Goal: Information Seeking & Learning: Learn about a topic

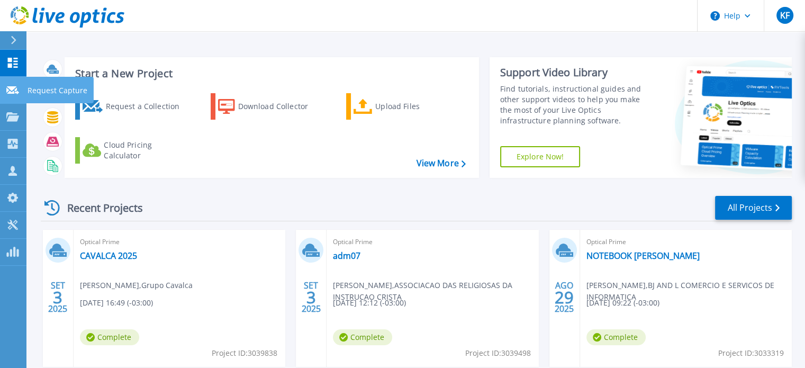
click at [7, 97] on link "Request Capture Request Capture" at bounding box center [13, 90] width 26 height 27
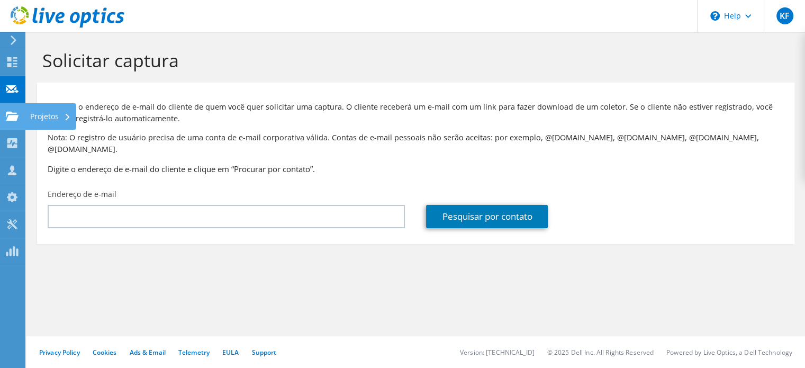
click at [15, 118] on use at bounding box center [12, 115] width 13 height 9
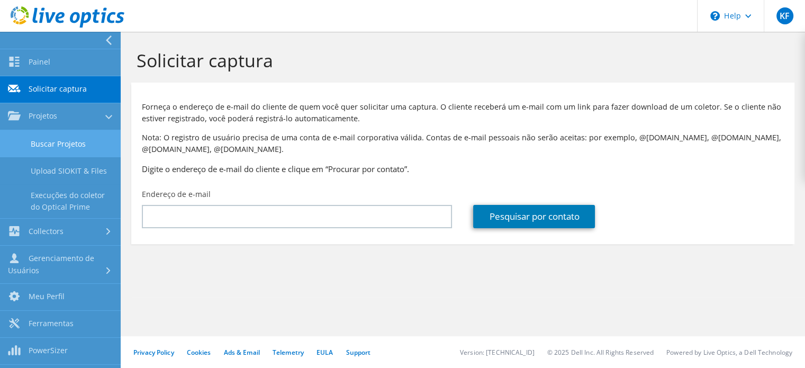
click at [28, 138] on link "Buscar Projetos" at bounding box center [60, 143] width 121 height 27
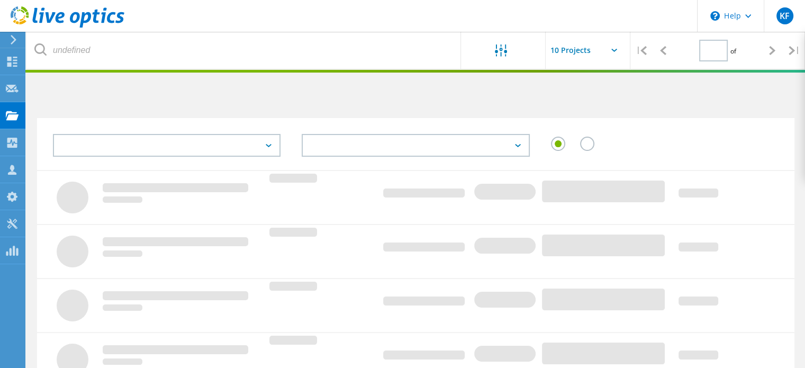
type input "1"
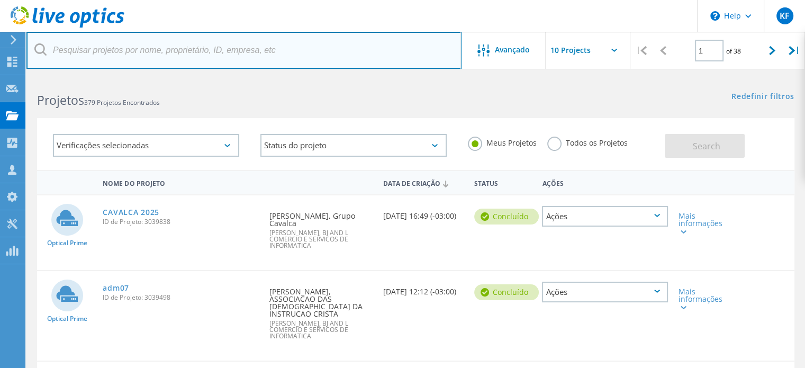
click at [257, 52] on input "text" at bounding box center [243, 50] width 435 height 37
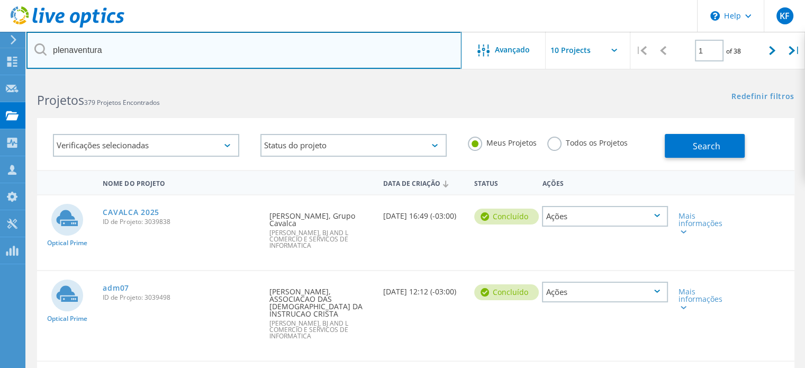
type input "plenaventura"
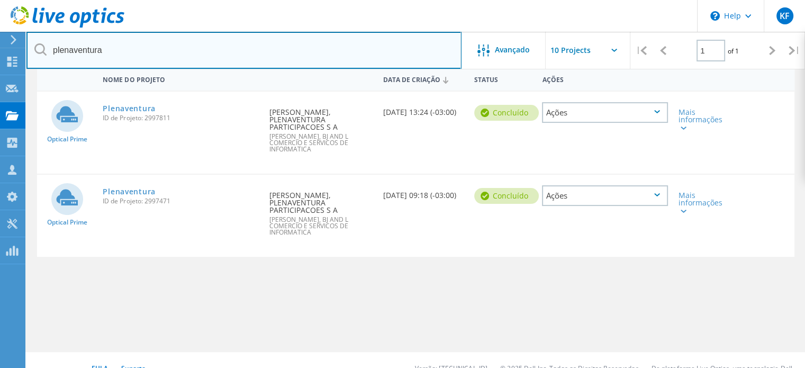
scroll to position [106, 0]
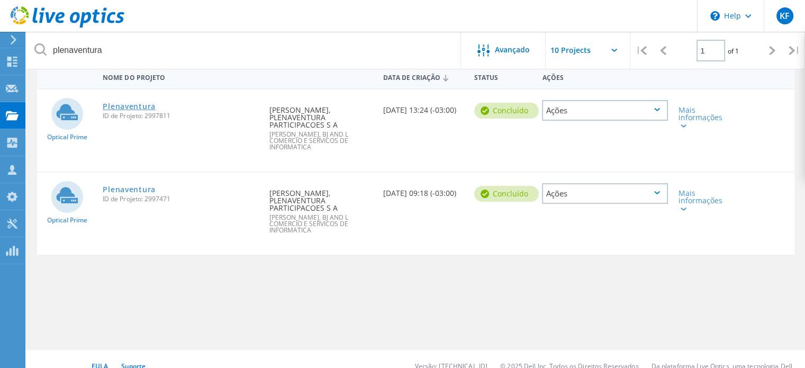
click at [140, 103] on link "Plenaventura" at bounding box center [129, 106] width 52 height 7
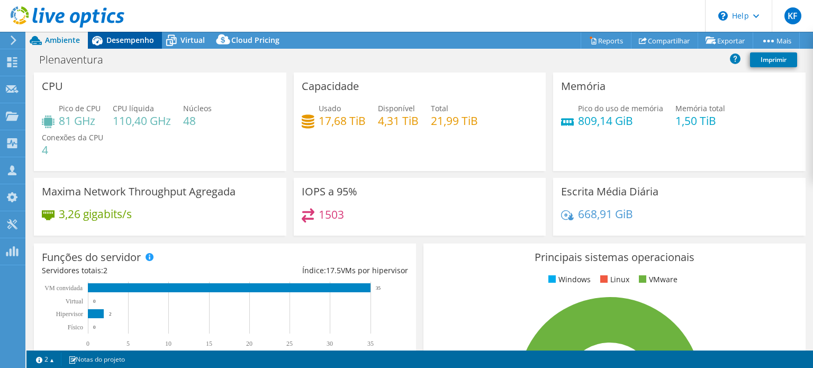
click at [134, 40] on span "Desempenho" at bounding box center [130, 40] width 48 height 10
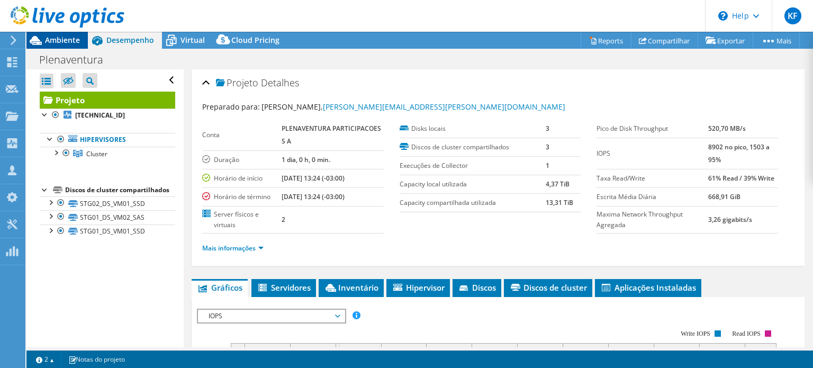
click at [78, 40] on span "Ambiente" at bounding box center [62, 40] width 35 height 10
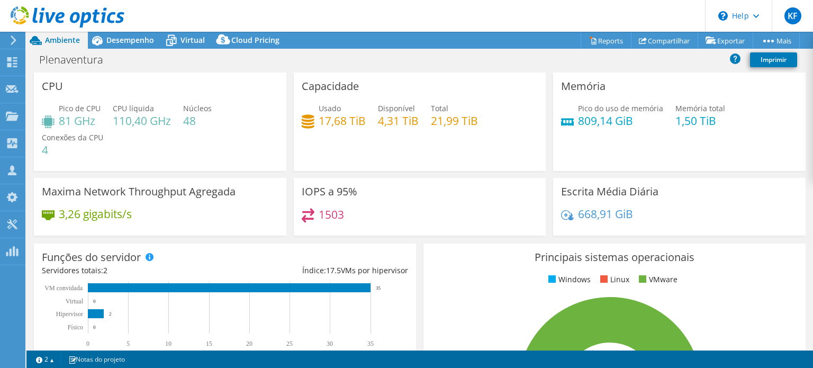
click at [330, 122] on h4 "17,68 TiB" at bounding box center [342, 121] width 47 height 12
click at [408, 137] on div "Capacidade Usado 17,68 TiB Disponível 4,31 TiB Total 21,99 TiB" at bounding box center [420, 121] width 252 height 98
click at [131, 35] on span "Desempenho" at bounding box center [130, 40] width 48 height 10
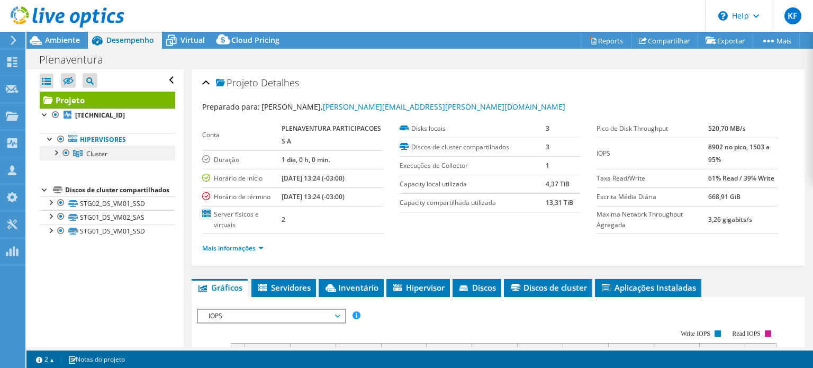
click at [55, 152] on div at bounding box center [55, 152] width 11 height 11
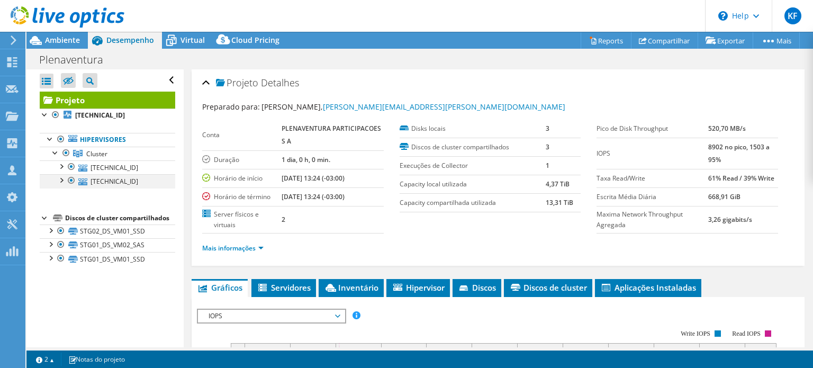
click at [74, 178] on div at bounding box center [71, 180] width 11 height 13
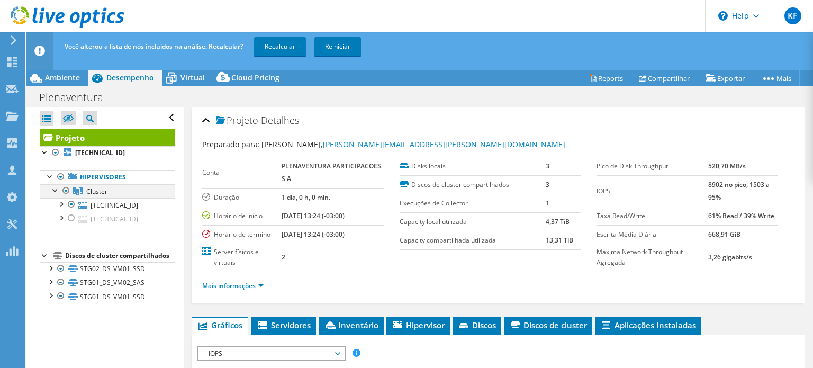
click at [70, 169] on ul "Hipervisores Cluster 10.5.1.21" at bounding box center [107, 198] width 135 height 77
click at [71, 202] on div at bounding box center [71, 204] width 11 height 13
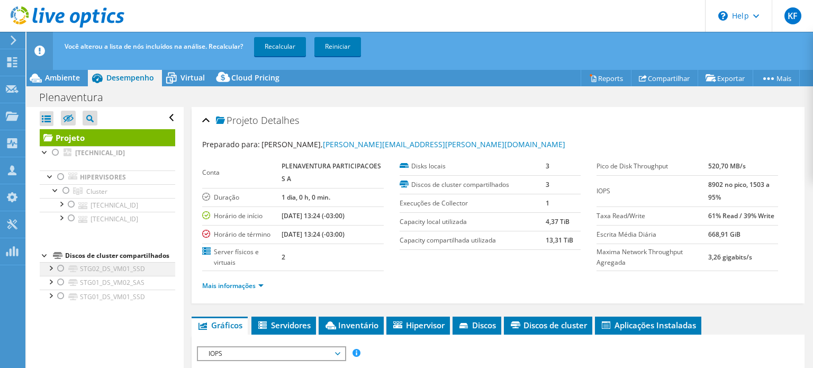
click at [61, 275] on div at bounding box center [61, 268] width 11 height 13
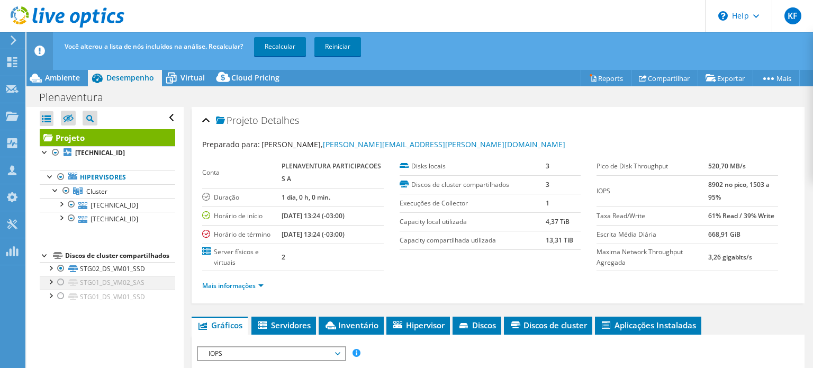
click at [61, 288] on div at bounding box center [61, 282] width 11 height 13
click at [61, 302] on div at bounding box center [61, 295] width 11 height 13
click at [295, 50] on link "Recalcular" at bounding box center [280, 46] width 52 height 19
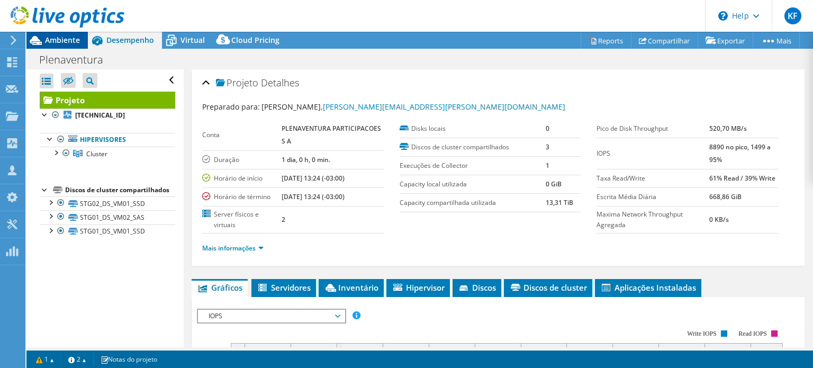
click at [61, 40] on span "Ambiente" at bounding box center [62, 40] width 35 height 10
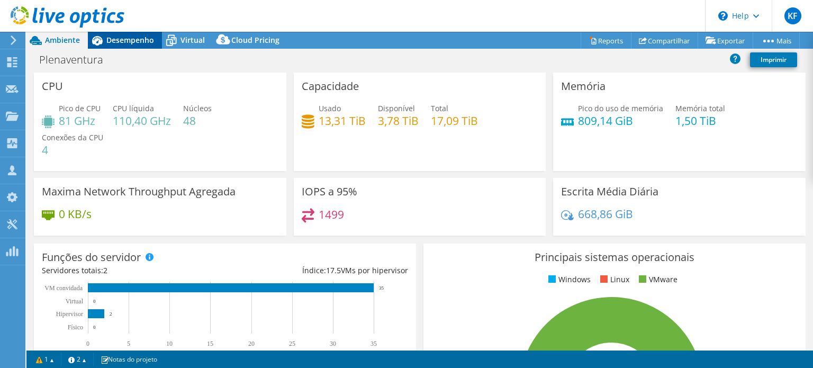
click at [116, 36] on span "Desempenho" at bounding box center [130, 40] width 48 height 10
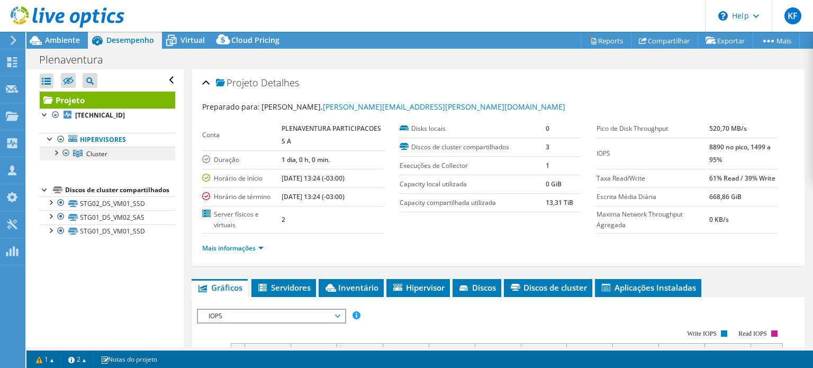
click at [89, 157] on span "Cluster" at bounding box center [96, 153] width 21 height 9
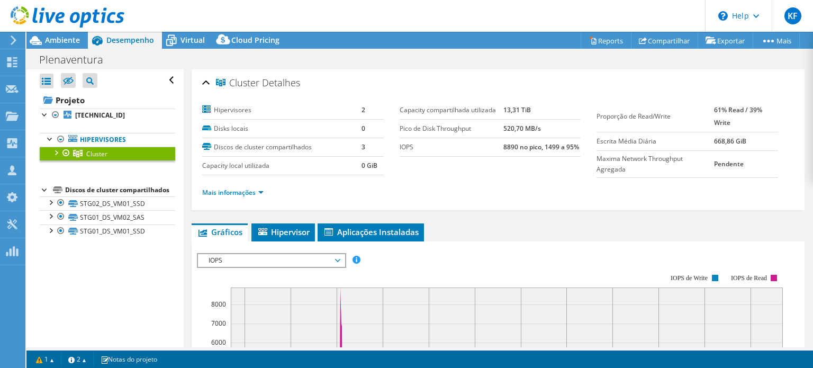
click at [248, 184] on ul "Mais informações" at bounding box center [498, 191] width 592 height 14
click at [248, 188] on link "Mais informações" at bounding box center [232, 192] width 61 height 9
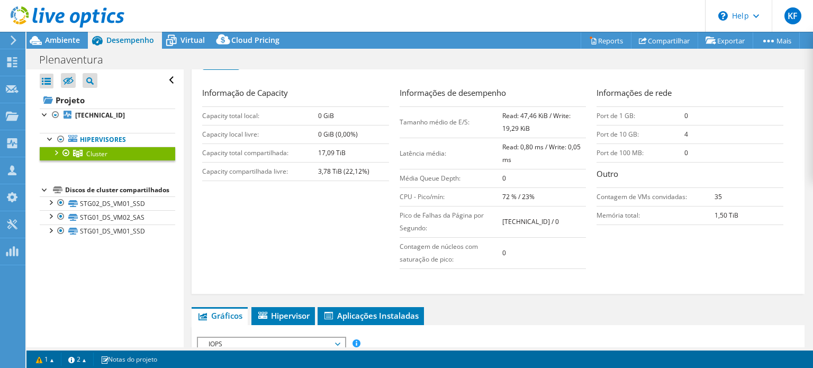
scroll to position [159, 0]
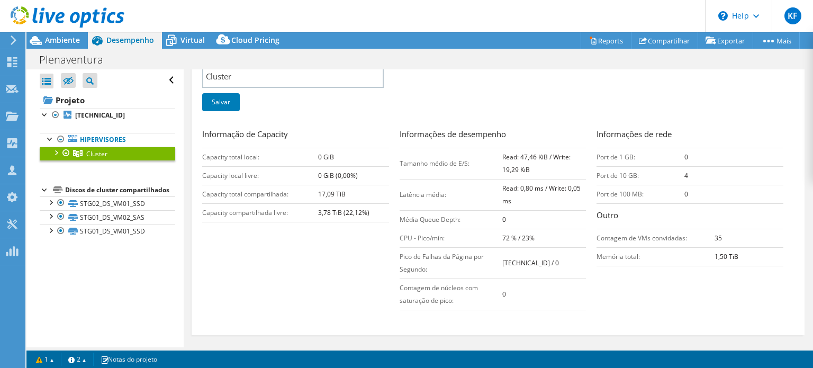
click at [54, 153] on div at bounding box center [55, 152] width 11 height 11
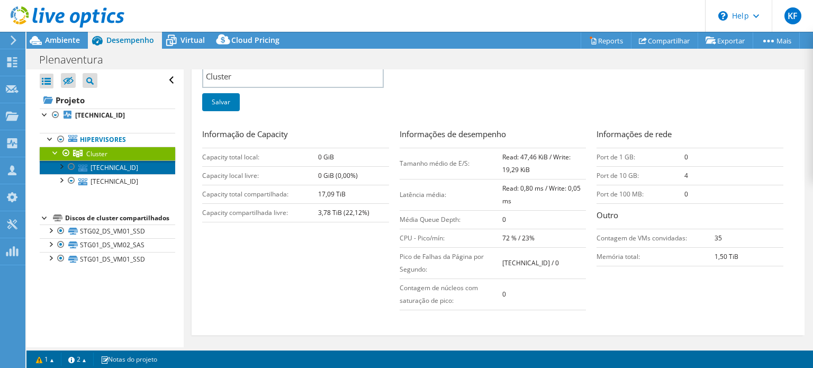
click at [120, 172] on link "10.5.1.21" at bounding box center [107, 167] width 135 height 14
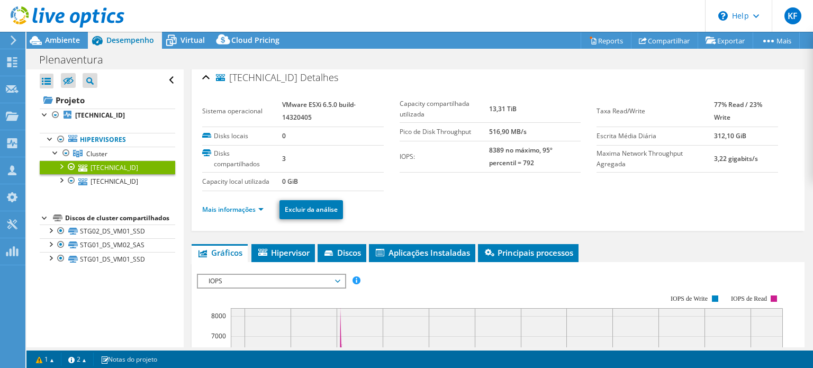
scroll to position [0, 0]
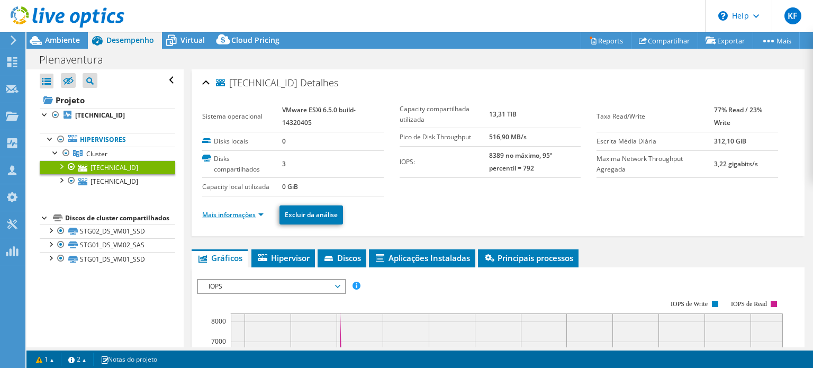
click at [248, 210] on link "Mais informações" at bounding box center [232, 214] width 61 height 9
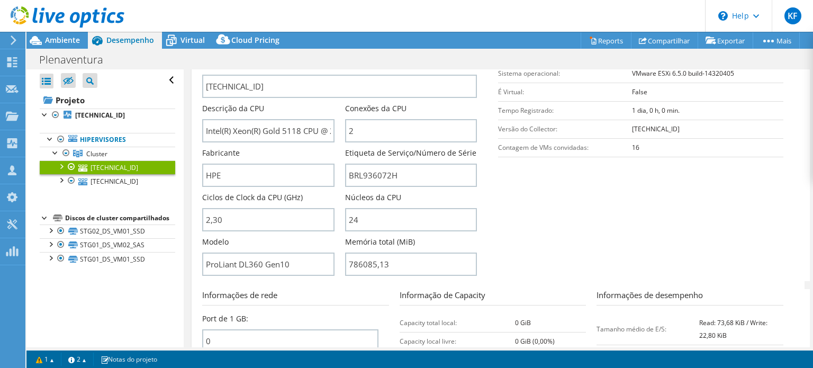
scroll to position [212, 0]
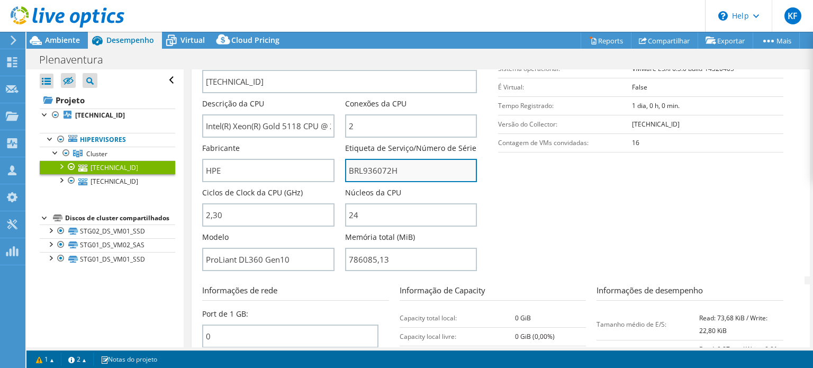
click at [424, 171] on input "BRL936072H" at bounding box center [411, 170] width 132 height 23
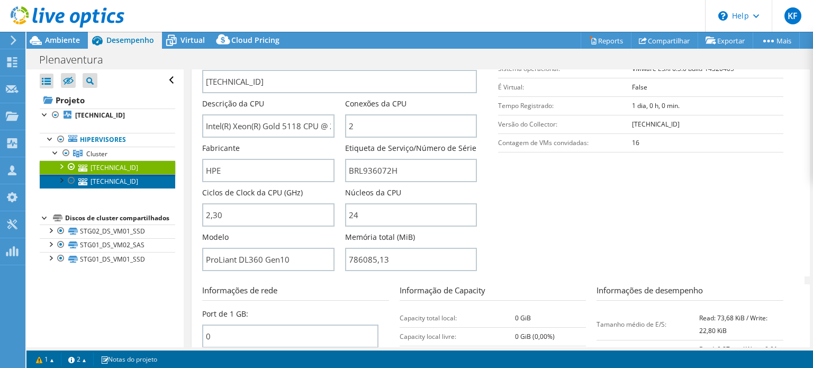
click at [150, 179] on link "10.5.1.22" at bounding box center [107, 181] width 135 height 14
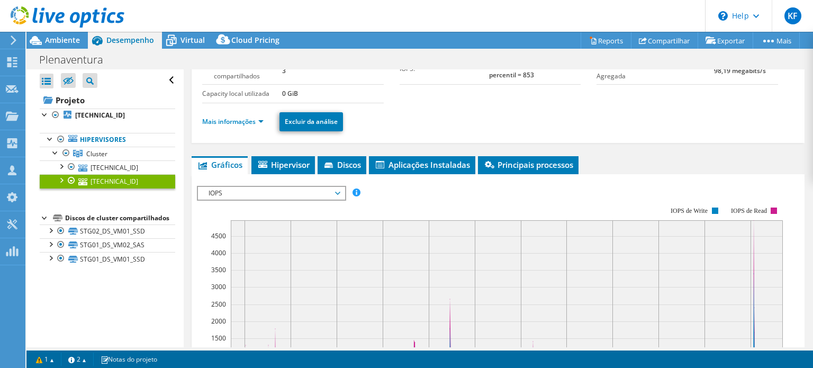
scroll to position [0, 0]
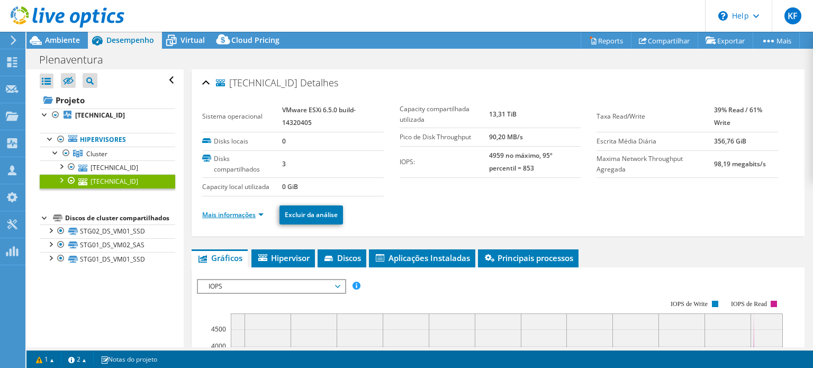
click at [262, 215] on link "Mais informações" at bounding box center [232, 214] width 61 height 9
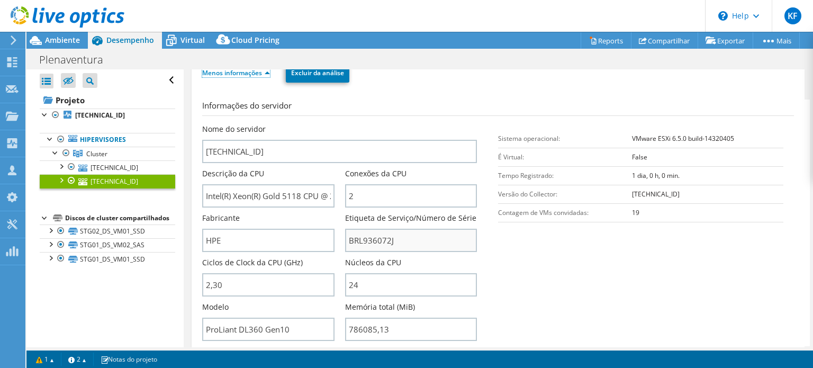
scroll to position [159, 0]
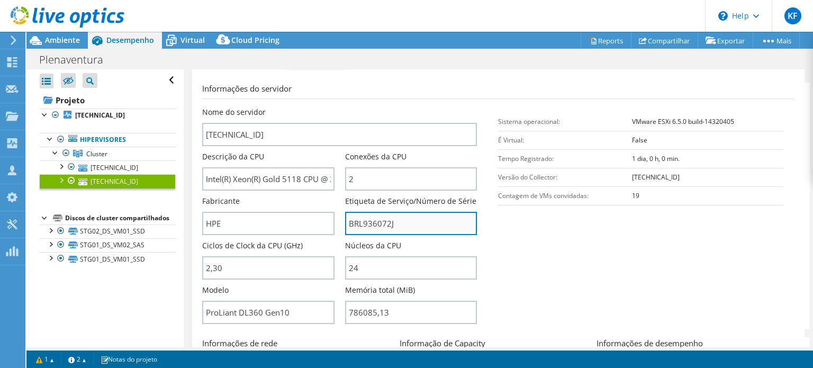
click at [398, 224] on input "BRL936072J" at bounding box center [411, 223] width 132 height 23
click at [105, 19] on icon at bounding box center [68, 17] width 114 height 22
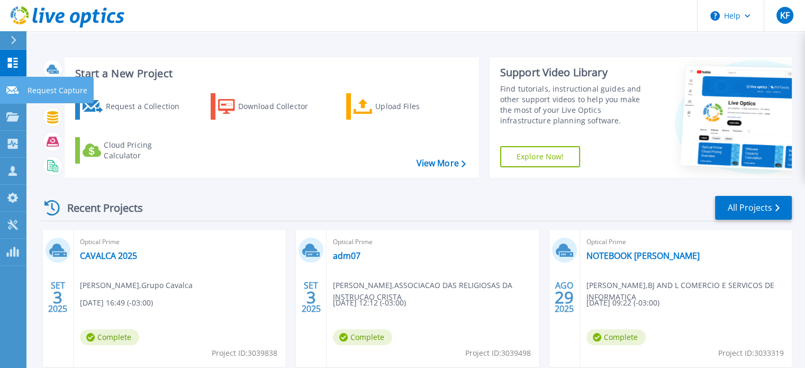
click at [7, 93] on icon at bounding box center [12, 90] width 13 height 8
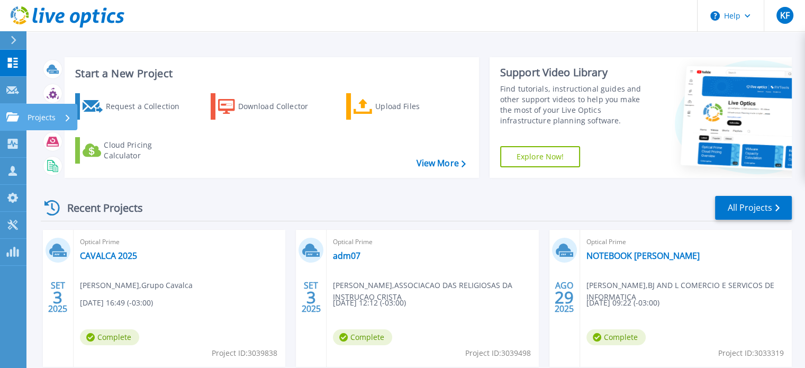
click at [19, 118] on icon at bounding box center [12, 116] width 13 height 9
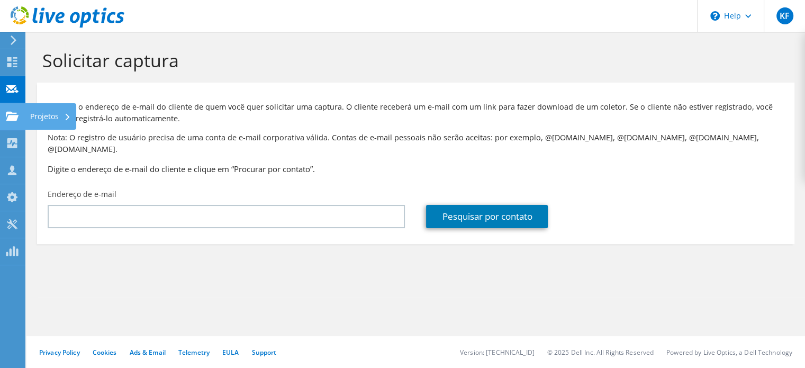
click at [8, 111] on icon at bounding box center [12, 116] width 13 height 10
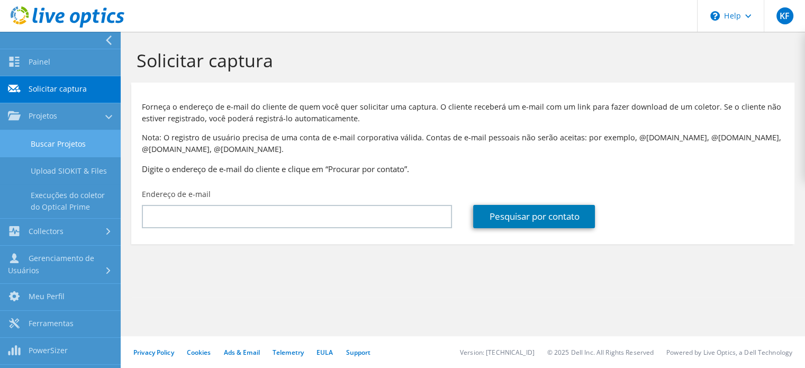
click at [29, 139] on link "Buscar Projetos" at bounding box center [60, 143] width 121 height 27
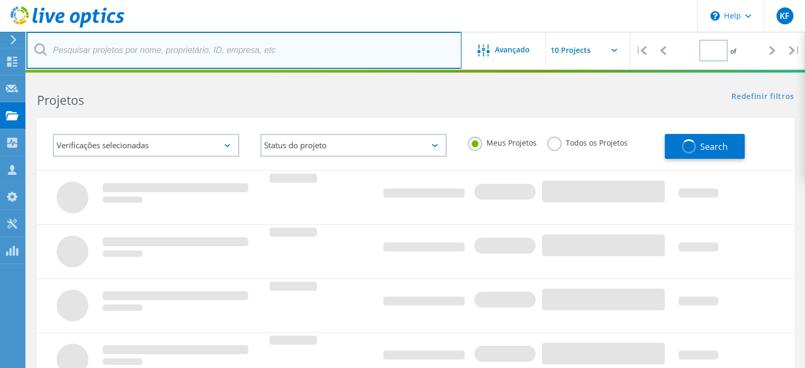
drag, startPoint x: 0, startPoint y: 0, endPoint x: 266, endPoint y: 57, distance: 272.1
click at [266, 57] on input "text" at bounding box center [243, 50] width 435 height 37
type input "1"
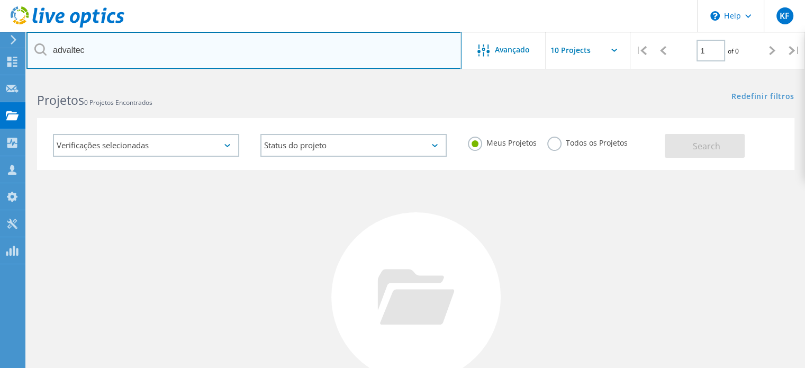
click at [104, 56] on input "advaltec" at bounding box center [243, 50] width 435 height 37
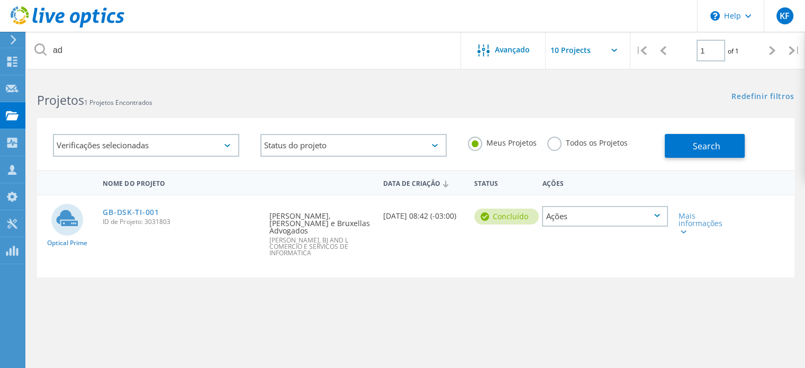
click at [339, 298] on div "Nome do Projeto Data de Criação Status Ações Optical Prime GB-DSK-TI-001 ID de …" at bounding box center [415, 307] width 757 height 275
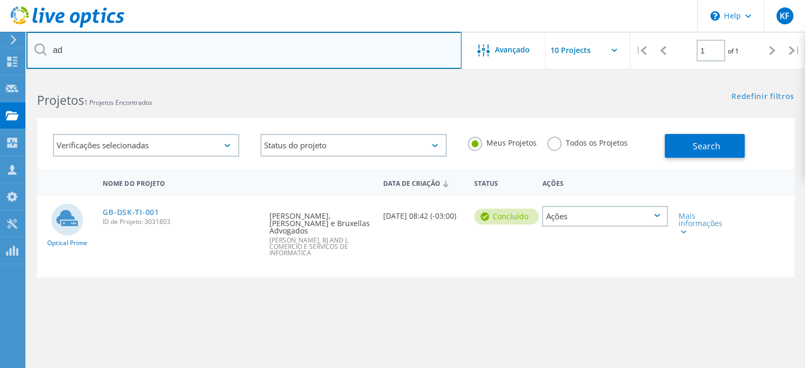
click at [165, 60] on input "ad" at bounding box center [243, 50] width 435 height 37
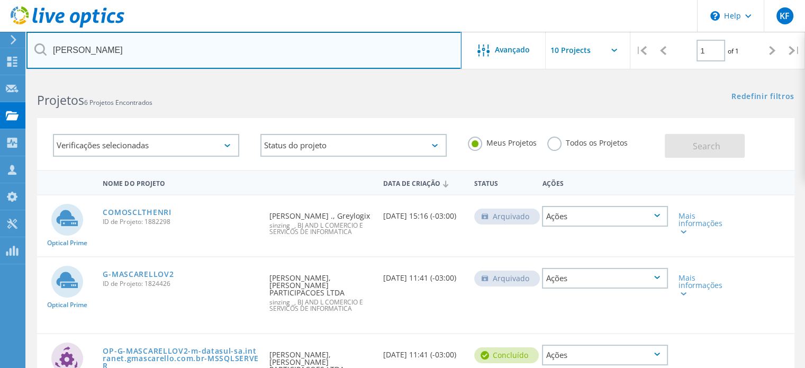
click at [131, 49] on input "henri" at bounding box center [243, 50] width 435 height 37
paste input "Jociel"
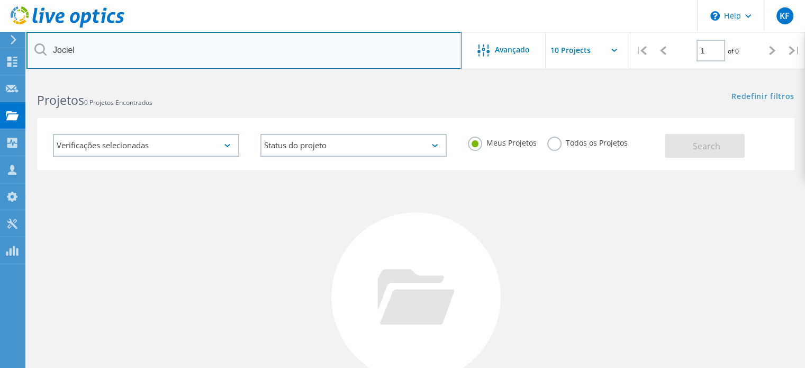
type input "jociel.rosa@advaltech.com"
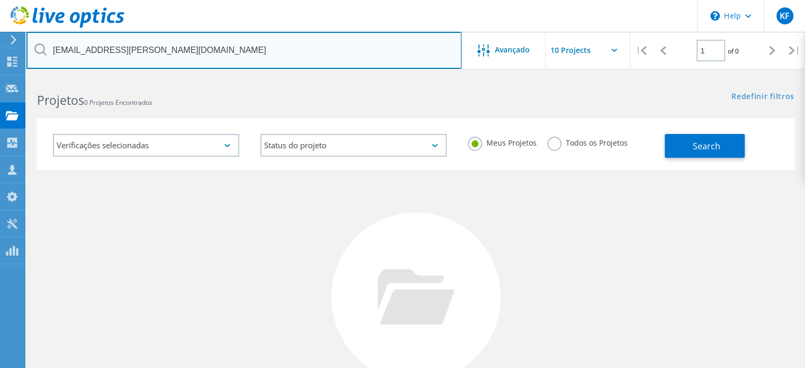
click at [349, 42] on input "jociel.rosa@advaltech.com" at bounding box center [243, 50] width 435 height 37
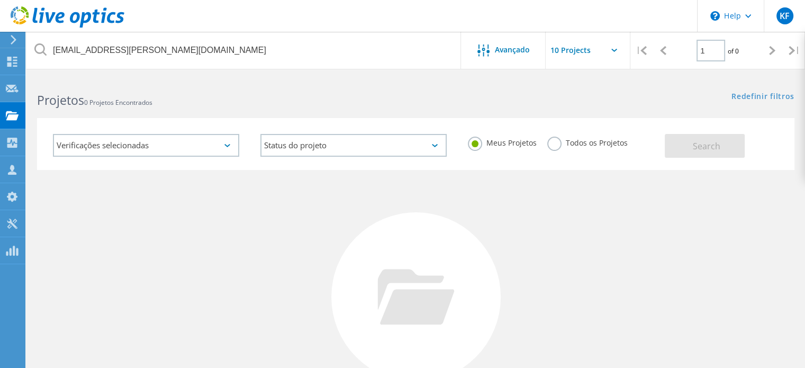
click at [374, 102] on h2 "Projetos 0 Projetos Encontrados" at bounding box center [221, 100] width 368 height 17
click at [14, 165] on icon at bounding box center [12, 170] width 13 height 10
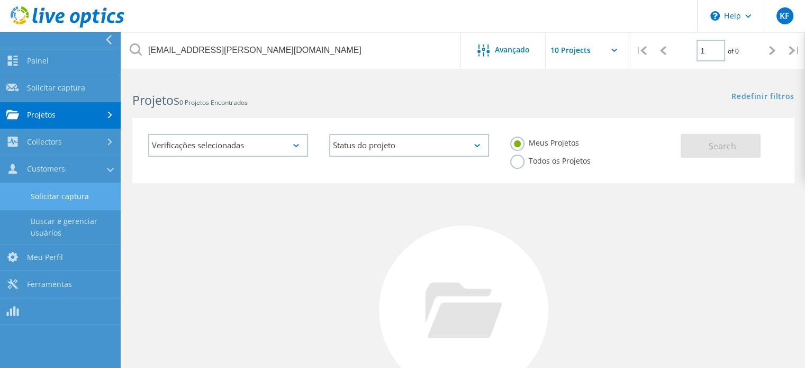
click at [57, 183] on link "Solicitar captura" at bounding box center [60, 196] width 121 height 27
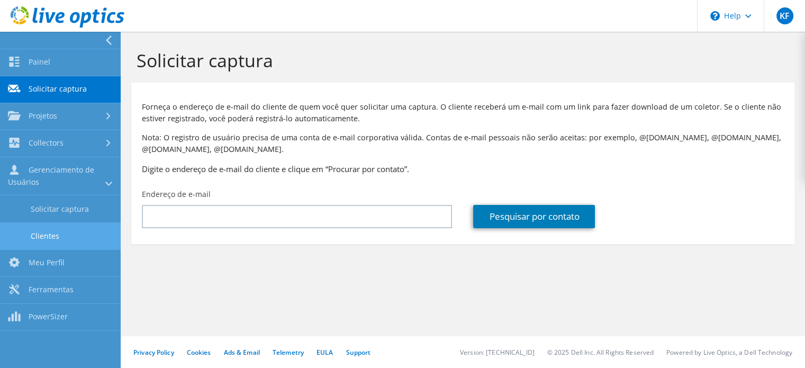
click at [47, 232] on link "Clientes" at bounding box center [60, 235] width 121 height 27
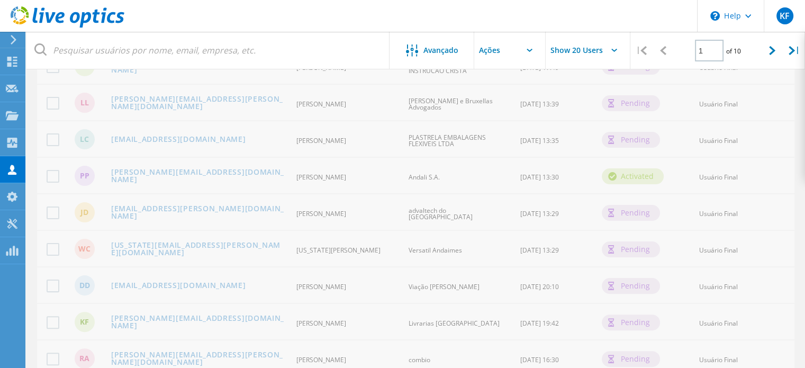
scroll to position [212, 0]
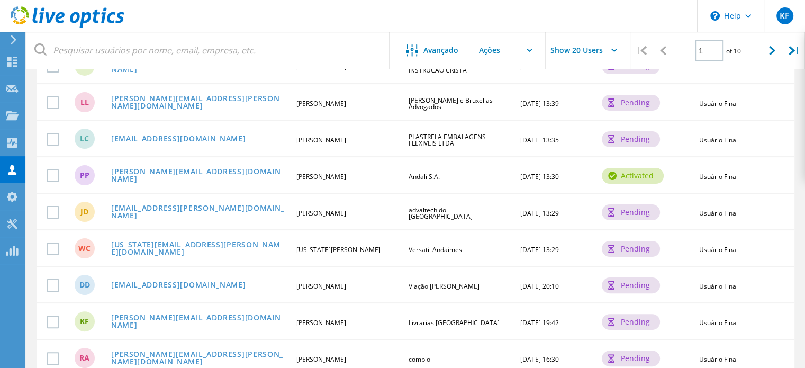
drag, startPoint x: 163, startPoint y: 208, endPoint x: 360, endPoint y: 201, distance: 197.5
click at [360, 201] on div "Jd [EMAIL_ADDRESS][PERSON_NAME][DOMAIN_NAME] [PERSON_NAME] advaltech do brasil …" at bounding box center [415, 211] width 757 height 37
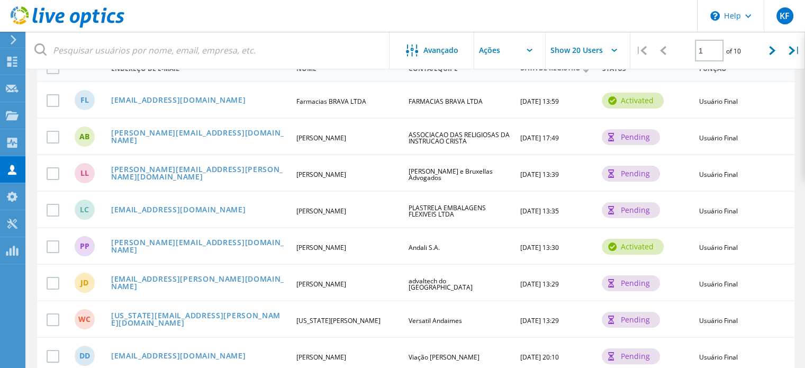
scroll to position [0, 0]
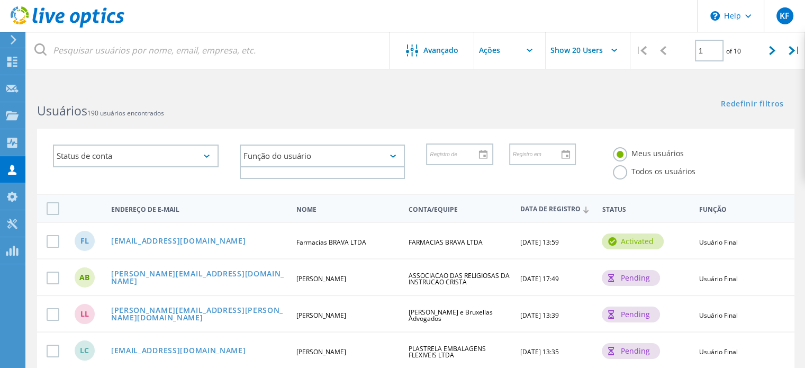
click at [389, 152] on div "Função do usuário" at bounding box center [323, 155] width 166 height 23
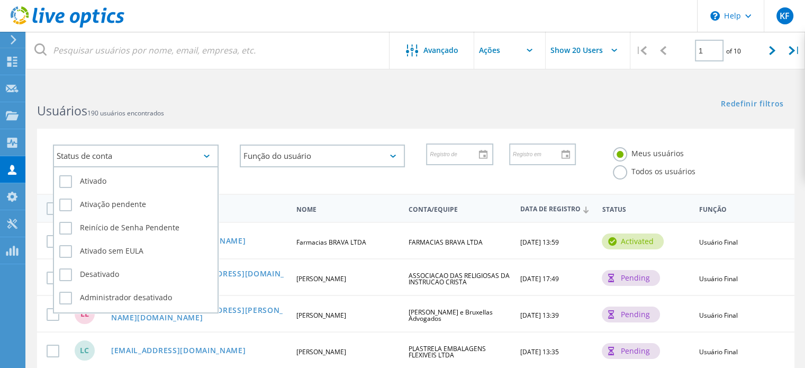
click at [197, 152] on div "Status de conta" at bounding box center [136, 155] width 166 height 23
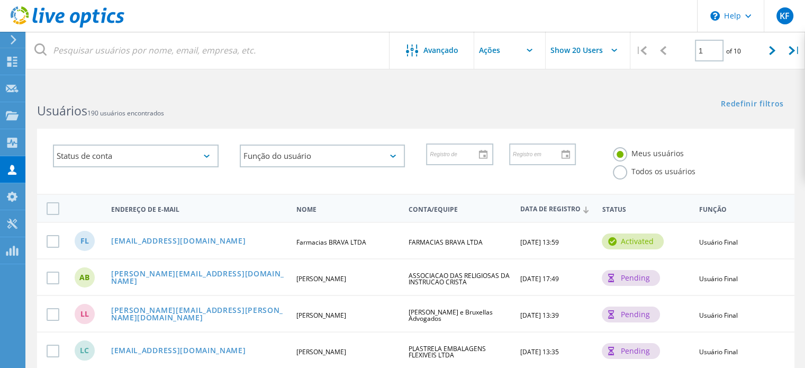
click at [277, 130] on div "Status de conta Ativado Ativação pendente Reinício de Senha Pendente Ativado se…" at bounding box center [415, 161] width 757 height 65
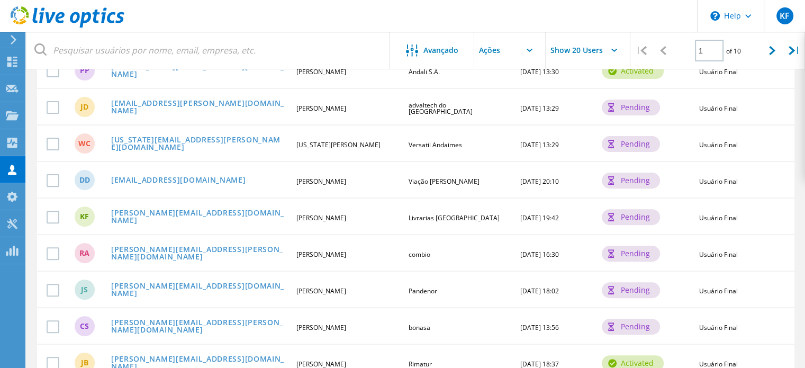
scroll to position [317, 0]
click at [602, 49] on input "Show 20 Users" at bounding box center [599, 50] width 106 height 37
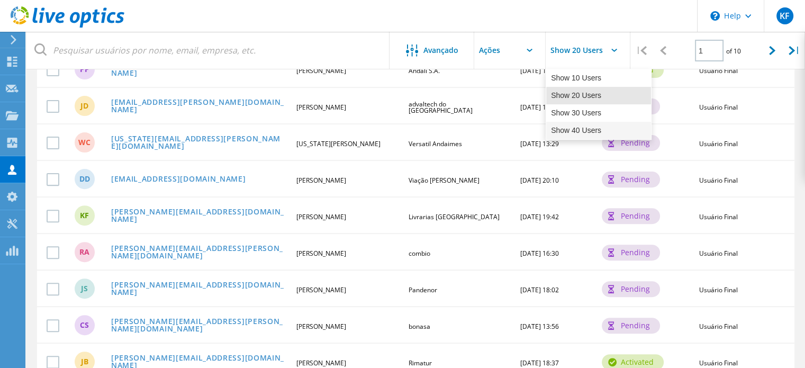
click at [602, 128] on div "Show 40 Users" at bounding box center [598, 130] width 105 height 17
type input "Show 40 Users"
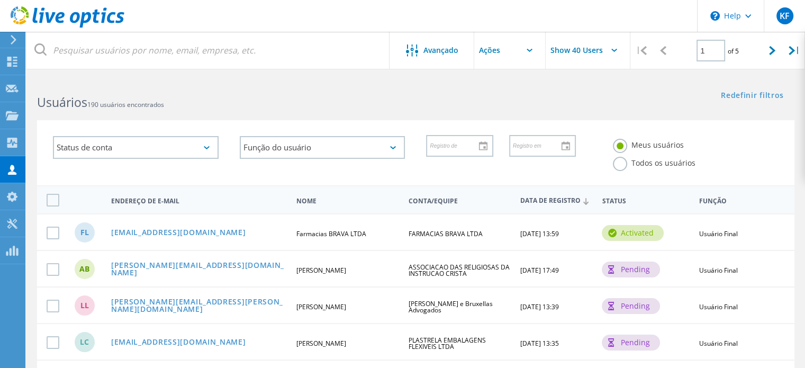
scroll to position [0, 0]
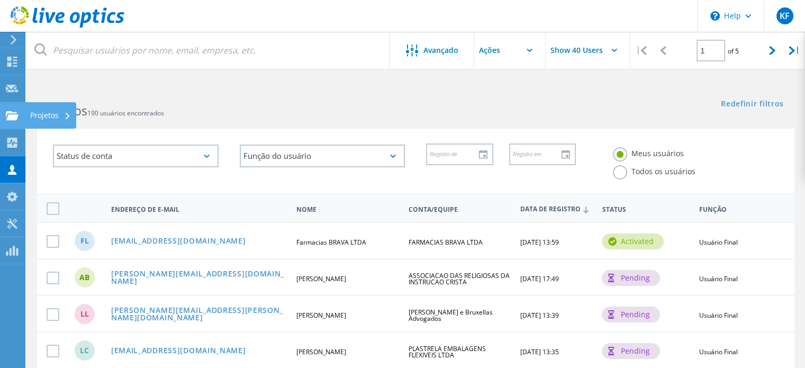
click at [17, 119] on icon at bounding box center [12, 116] width 13 height 10
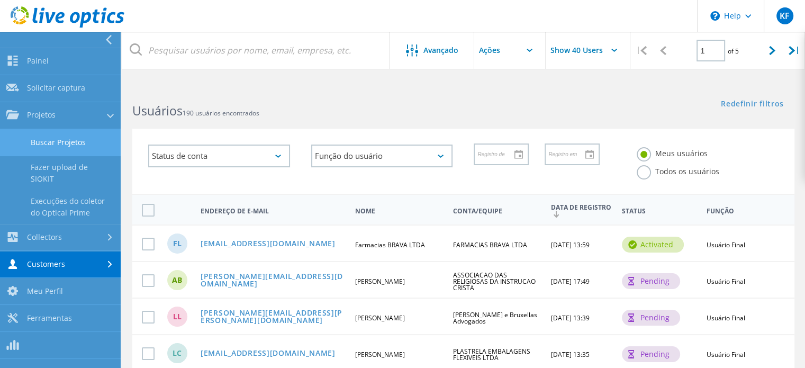
click at [75, 140] on link "Buscar Projetos" at bounding box center [60, 142] width 121 height 27
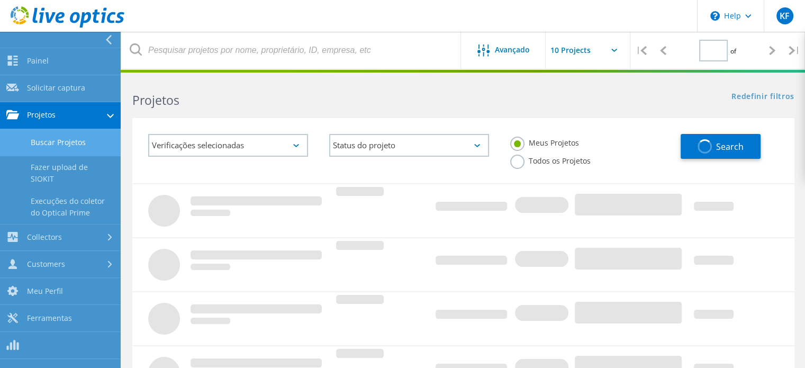
type input "1"
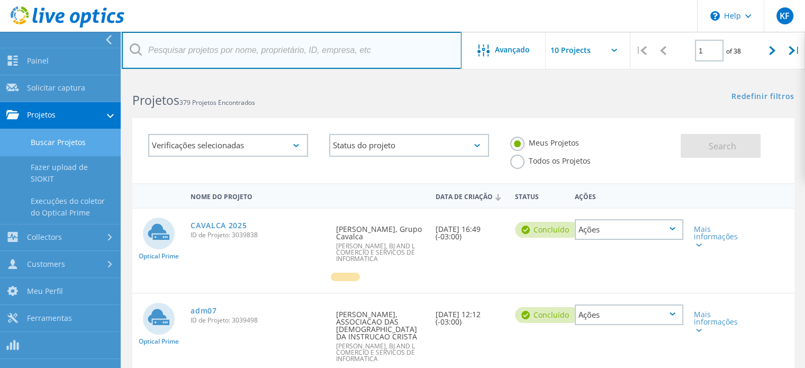
click at [298, 55] on input "text" at bounding box center [292, 50] width 340 height 37
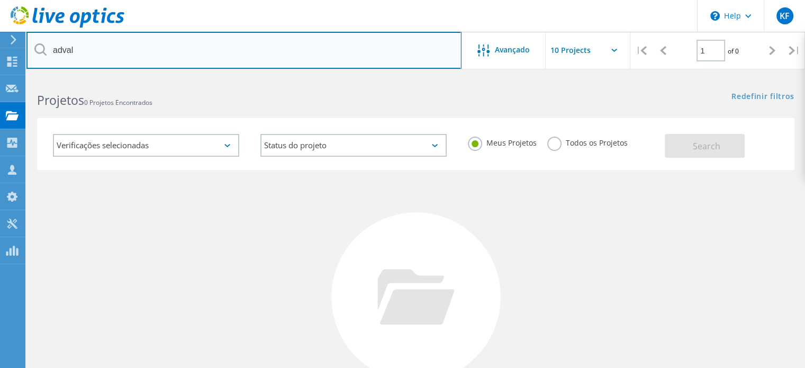
click at [298, 55] on input "adval" at bounding box center [243, 50] width 435 height 37
type input "a"
type input "srv"
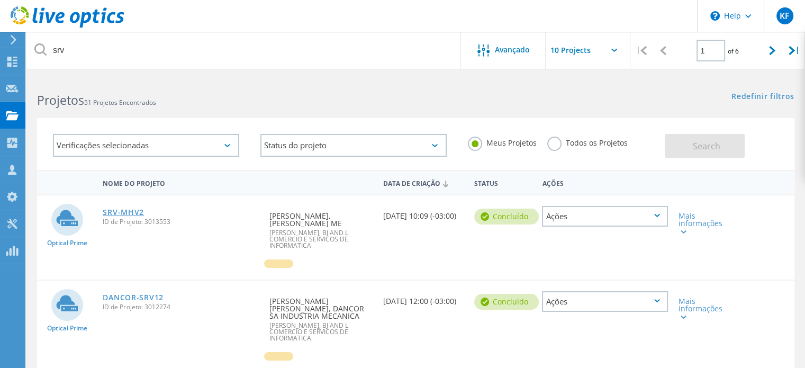
click at [140, 211] on link "SRV-MHV2" at bounding box center [123, 211] width 41 height 7
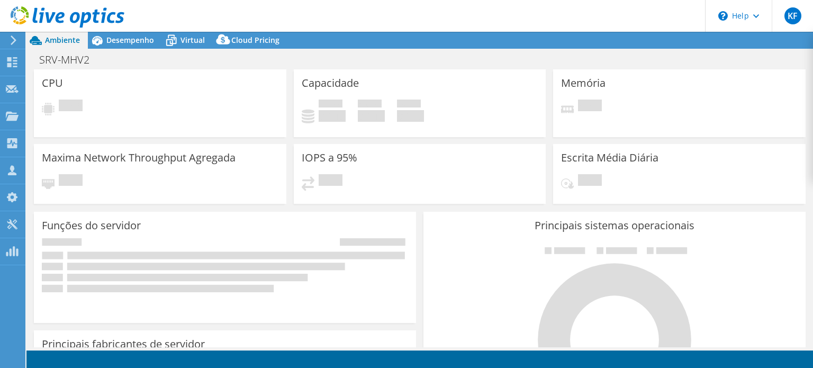
select select "USD"
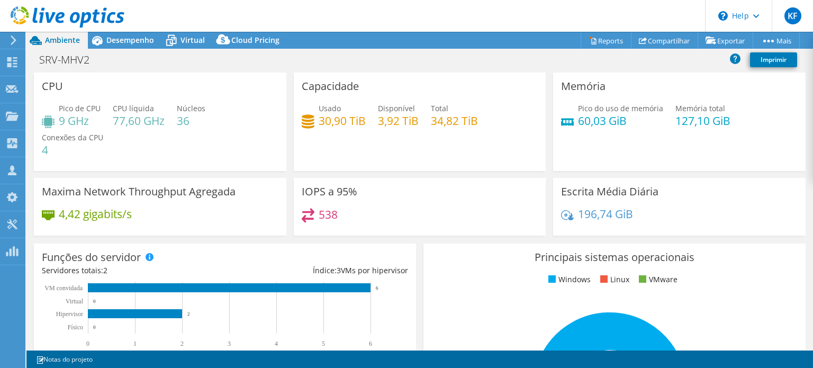
click at [122, 30] on div at bounding box center [62, 17] width 124 height 35
click at [124, 38] on span "Desempenho" at bounding box center [130, 40] width 48 height 10
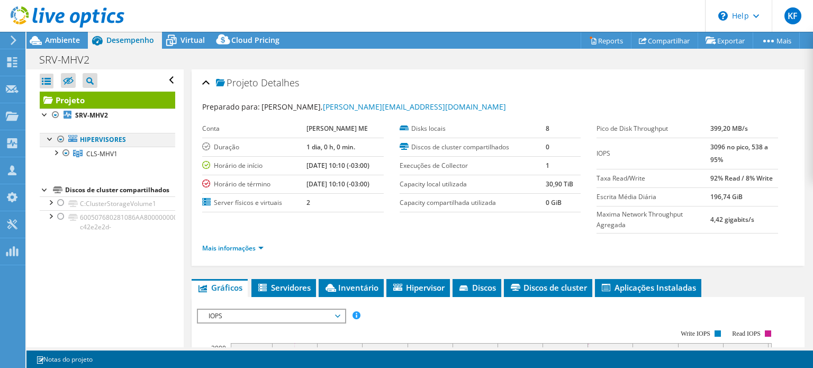
click at [62, 143] on div at bounding box center [61, 139] width 11 height 13
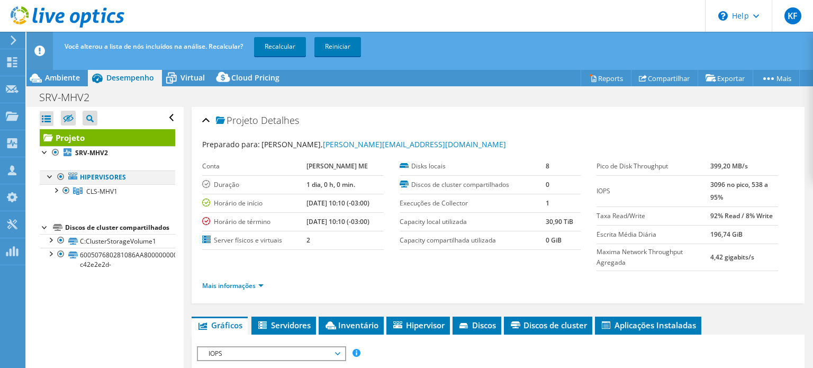
click at [59, 175] on div at bounding box center [61, 176] width 11 height 13
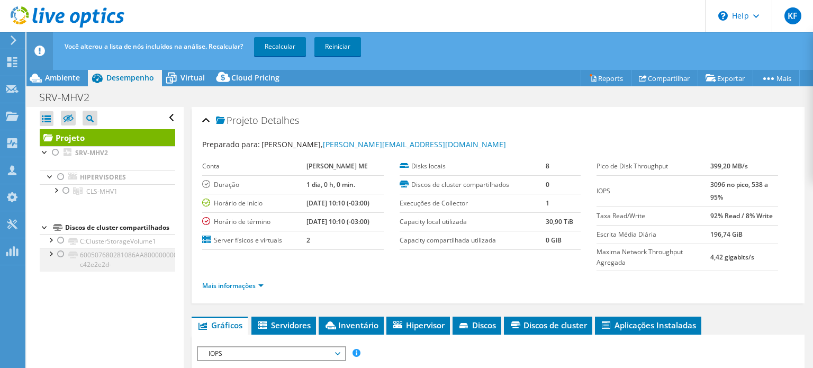
click at [63, 260] on div at bounding box center [61, 254] width 11 height 13
click at [63, 247] on div at bounding box center [61, 240] width 11 height 13
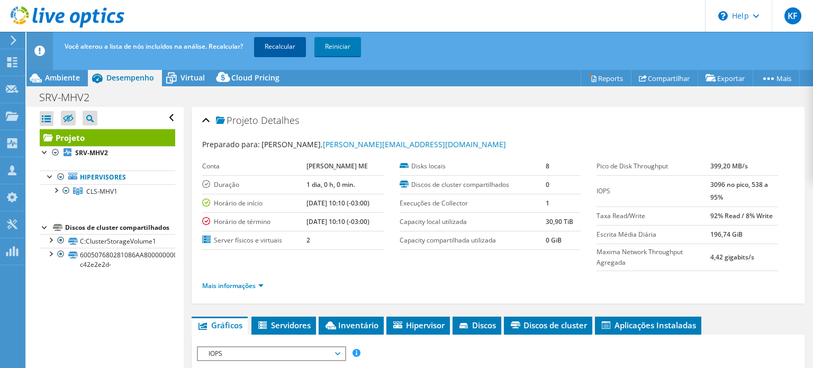
click at [279, 47] on link "Recalcular" at bounding box center [280, 46] width 52 height 19
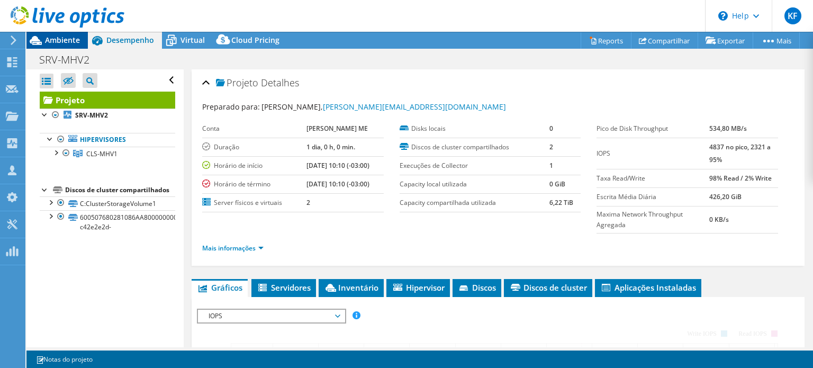
click at [66, 35] on span "Ambiente" at bounding box center [62, 40] width 35 height 10
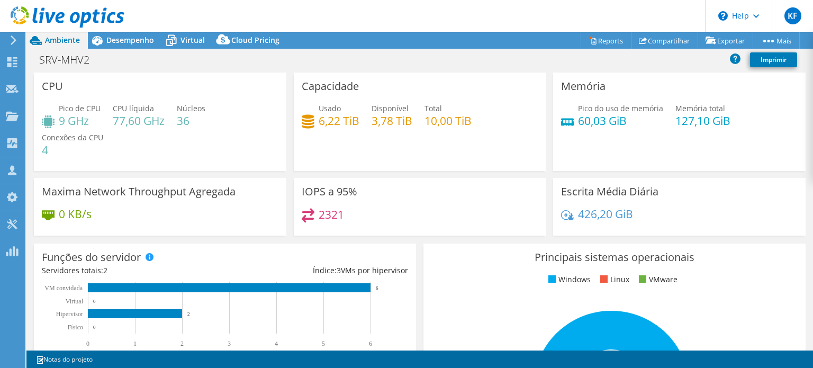
click at [319, 115] on h4 "6,22 TiB" at bounding box center [339, 121] width 41 height 12
click at [320, 122] on h4 "6,22 TiB" at bounding box center [339, 121] width 41 height 12
copy h4 "6,22"
click at [371, 125] on h4 "3,78 TiB" at bounding box center [391, 121] width 41 height 12
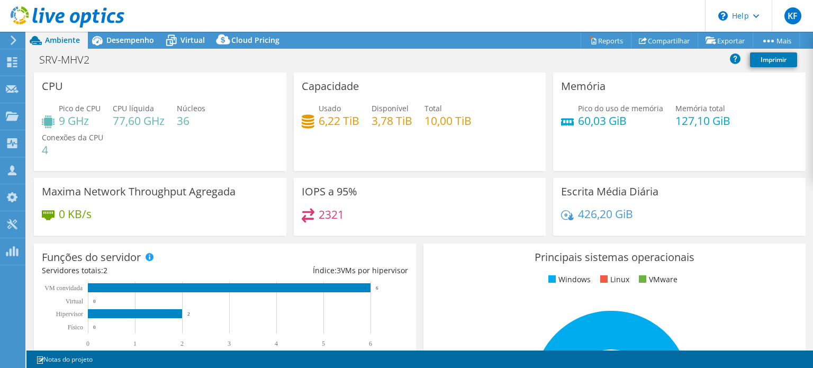
click at [380, 124] on h4 "3,78 TiB" at bounding box center [391, 121] width 41 height 12
copy h4 "3,78"
drag, startPoint x: 425, startPoint y: 119, endPoint x: 455, endPoint y: 118, distance: 29.7
click at [455, 118] on h4 "10,00 TiB" at bounding box center [447, 121] width 47 height 12
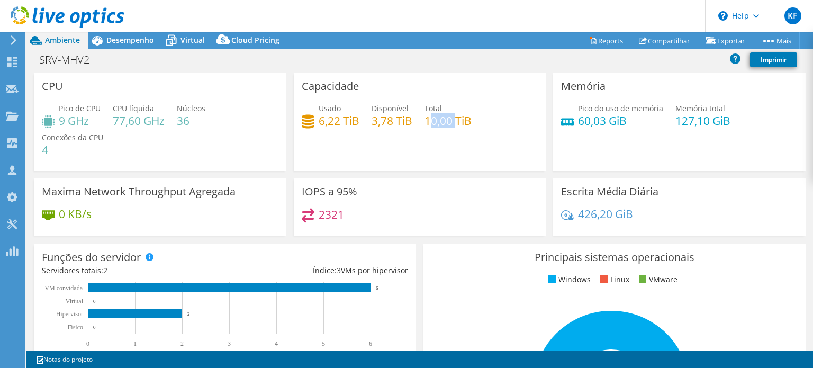
click at [455, 118] on h4 "10,00 TiB" at bounding box center [447, 121] width 47 height 12
click at [435, 124] on h4 "10,00 TiB" at bounding box center [447, 121] width 47 height 12
copy h4 "10,00"
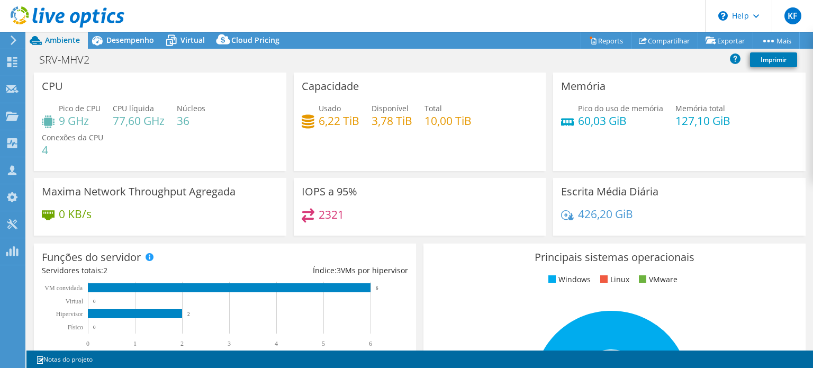
click at [498, 183] on div "IOPS a 95% 2321" at bounding box center [420, 207] width 252 height 58
click at [703, 120] on h4 "127,10 GiB" at bounding box center [702, 121] width 55 height 12
click at [677, 123] on h4 "127,10 GiB" at bounding box center [702, 121] width 55 height 12
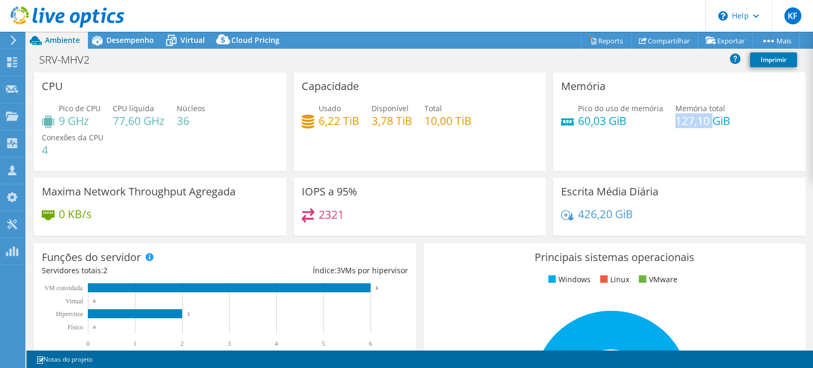
copy h4 "127,10"
click at [580, 132] on div "Pico do uso de memória 60,03 GiB Memória total 127,10 GiB" at bounding box center [679, 120] width 237 height 34
click at [583, 119] on h4 "60,03 GiB" at bounding box center [620, 121] width 85 height 12
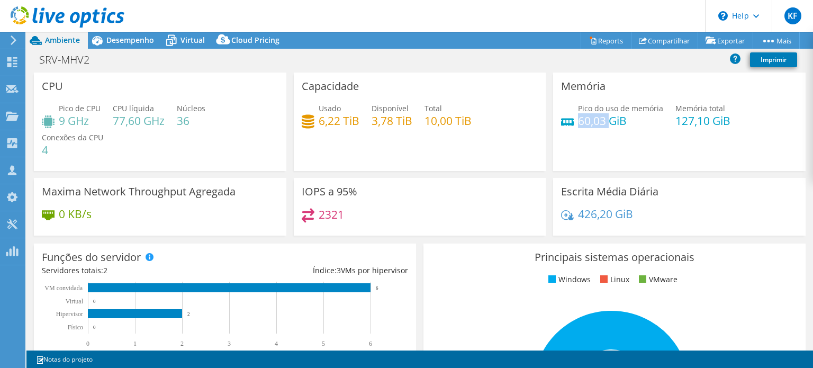
copy h4 "60,03"
click at [330, 217] on h4 "2321" at bounding box center [331, 214] width 25 height 12
copy h4 "2321"
click at [612, 205] on div "Escrita Média Diária 426,20 GiB" at bounding box center [679, 207] width 252 height 58
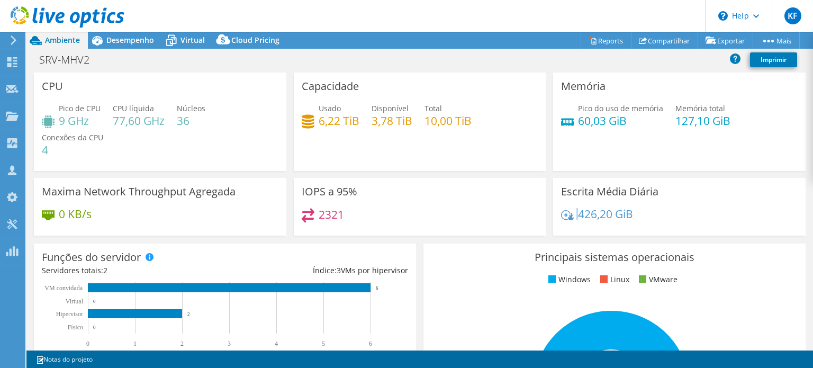
click at [612, 205] on div "Escrita Média Diária 426,20 GiB" at bounding box center [679, 207] width 252 height 58
click at [610, 217] on h4 "426,20 GiB" at bounding box center [605, 214] width 55 height 12
click at [598, 215] on h4 "426,20 GiB" at bounding box center [605, 214] width 55 height 12
click at [597, 215] on h4 "426,20 GiB" at bounding box center [605, 214] width 55 height 12
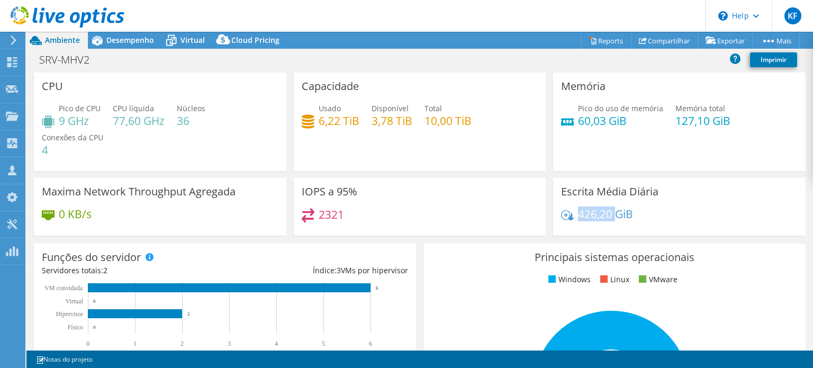
copy h4 "426,20"
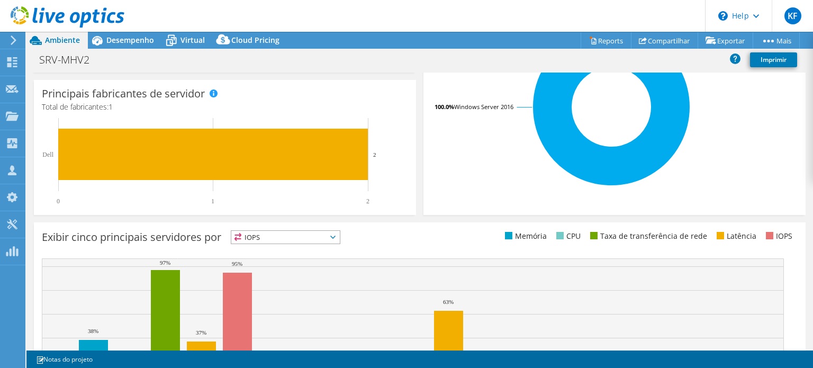
scroll to position [317, 0]
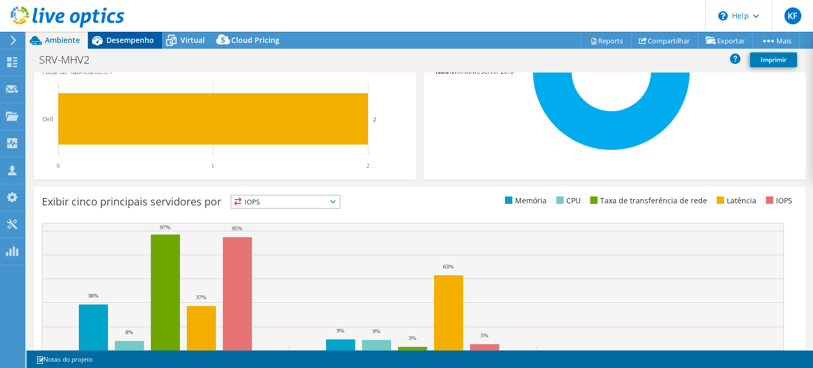
click at [114, 38] on span "Desempenho" at bounding box center [130, 40] width 48 height 10
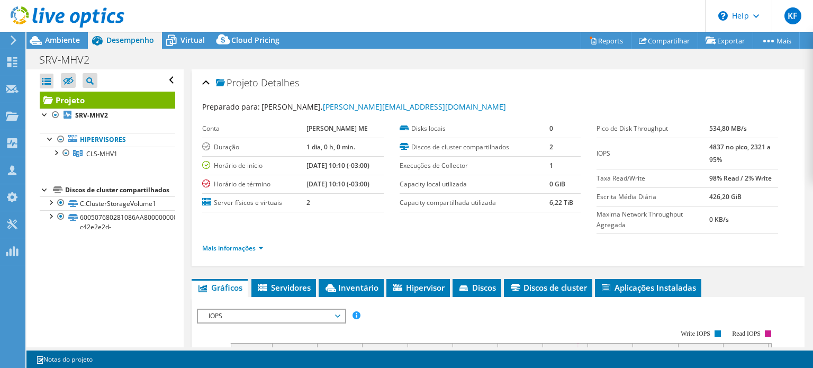
scroll to position [0, 0]
click at [83, 139] on link "Hipervisores" at bounding box center [107, 140] width 135 height 14
click at [58, 109] on div at bounding box center [55, 114] width 11 height 13
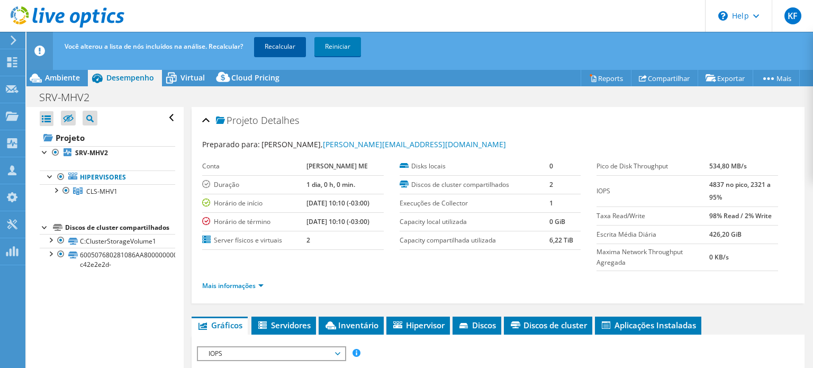
click at [279, 43] on link "Recalcular" at bounding box center [280, 46] width 52 height 19
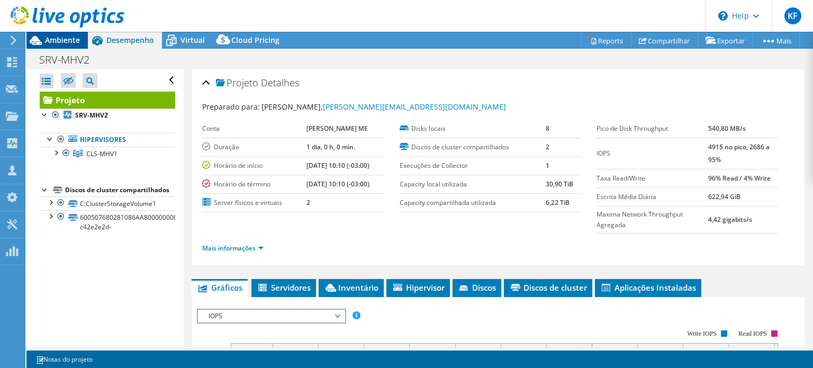
click at [72, 43] on span "Ambiente" at bounding box center [62, 40] width 35 height 10
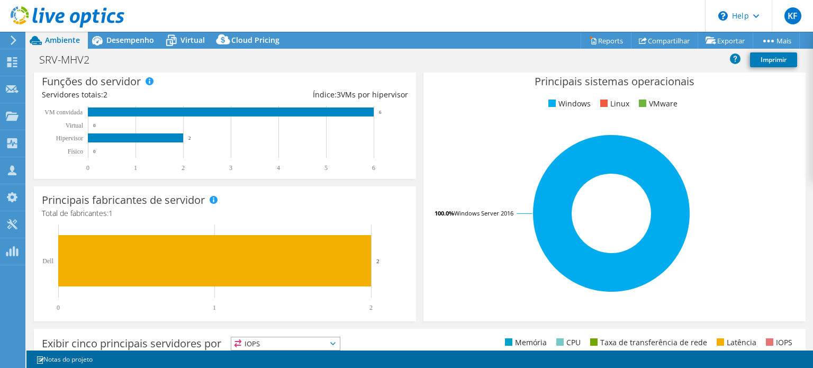
scroll to position [212, 0]
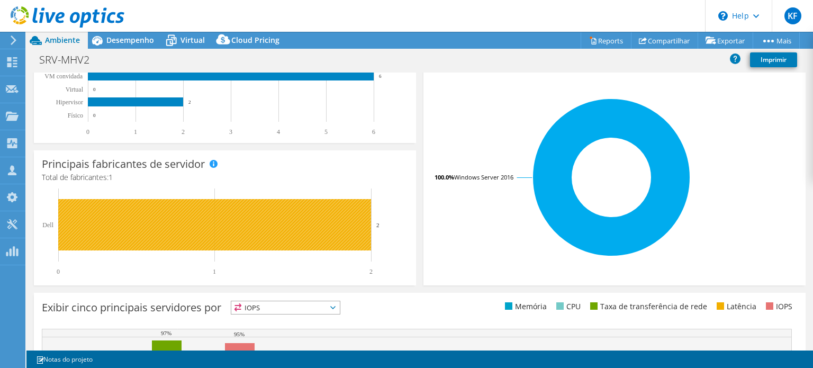
click at [344, 224] on rect at bounding box center [214, 224] width 313 height 51
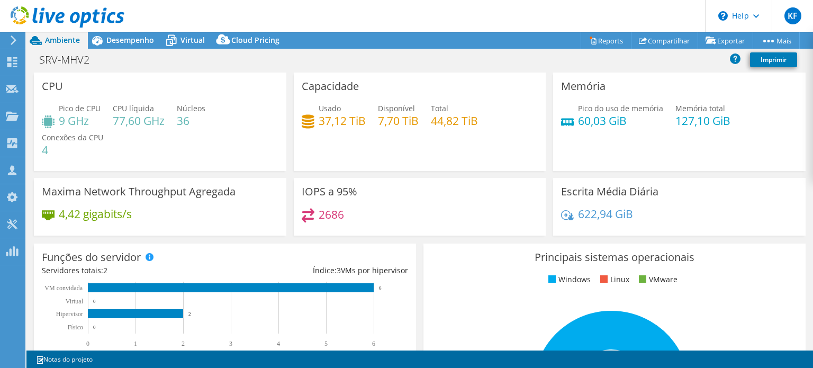
scroll to position [0, 0]
click at [69, 214] on h4 "4,42 gigabits/s" at bounding box center [95, 214] width 73 height 12
copy h4 "4,42"
